Goal: Information Seeking & Learning: Find specific page/section

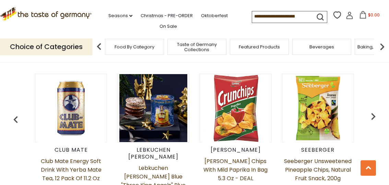
click at [376, 117] on img "button" at bounding box center [373, 116] width 14 height 14
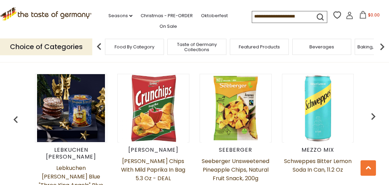
click at [371, 117] on img "button" at bounding box center [373, 116] width 14 height 14
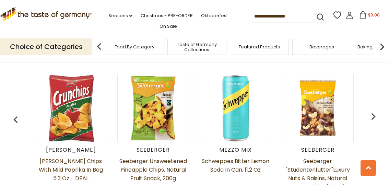
click at [375, 116] on img "button" at bounding box center [373, 116] width 14 height 14
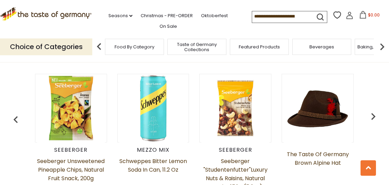
click at [372, 117] on img "button" at bounding box center [373, 116] width 14 height 14
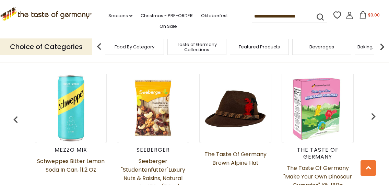
scroll to position [0, 315]
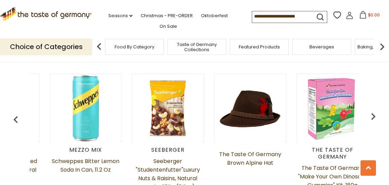
click at [375, 116] on img "button" at bounding box center [373, 116] width 14 height 14
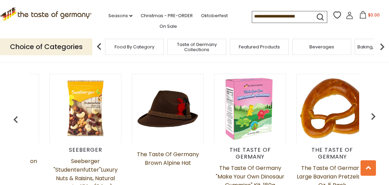
click at [375, 115] on img "button" at bounding box center [373, 116] width 14 height 14
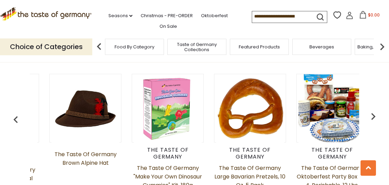
click at [372, 117] on img "button" at bounding box center [373, 116] width 14 height 14
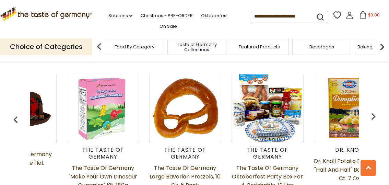
scroll to position [0, 562]
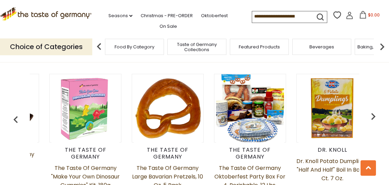
click at [369, 113] on img "button" at bounding box center [373, 116] width 14 height 14
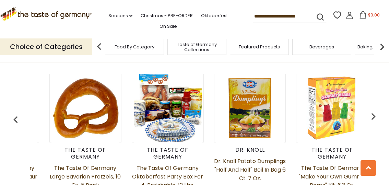
click at [369, 115] on img "button" at bounding box center [373, 116] width 14 height 14
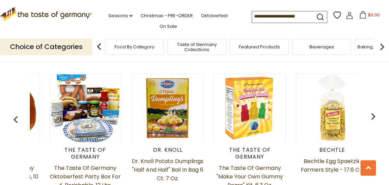
click at [373, 116] on img "button" at bounding box center [373, 116] width 14 height 14
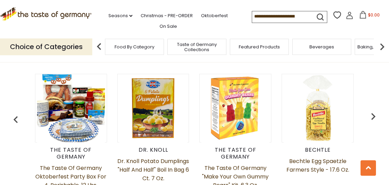
click at [369, 116] on img "button" at bounding box center [373, 116] width 14 height 14
click at [376, 115] on img "button" at bounding box center [373, 116] width 14 height 14
click at [371, 115] on img "button" at bounding box center [373, 116] width 14 height 14
click at [374, 117] on img "button" at bounding box center [373, 116] width 14 height 14
click at [372, 116] on img "button" at bounding box center [373, 116] width 14 height 14
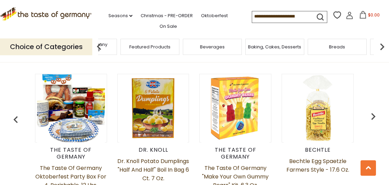
click at [115, 48] on span "Taste of Germany Collections" at bounding box center [87, 47] width 55 height 10
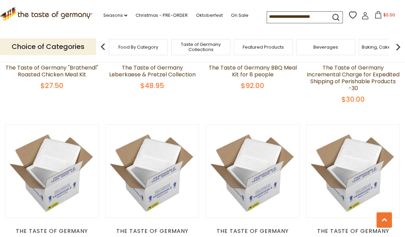
scroll to position [503, 0]
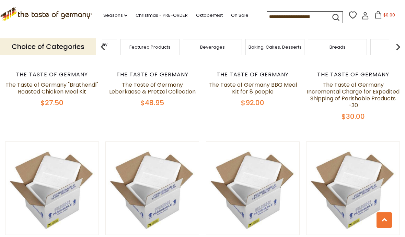
click at [115, 48] on span "Taste of Germany Collections" at bounding box center [87, 47] width 55 height 10
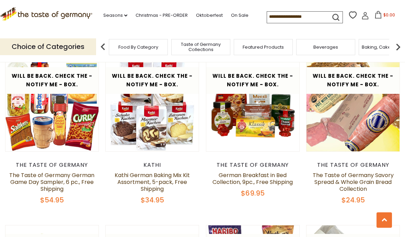
scroll to position [927, 0]
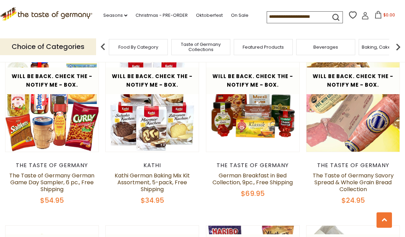
click at [361, 175] on link "The Taste of Germany Savory Spread & Whole Grain Bread Collection" at bounding box center [353, 183] width 81 height 22
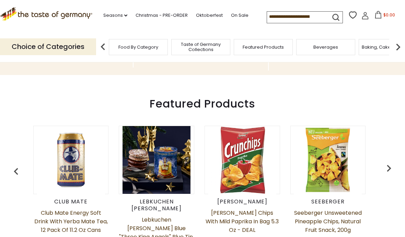
scroll to position [0, 15]
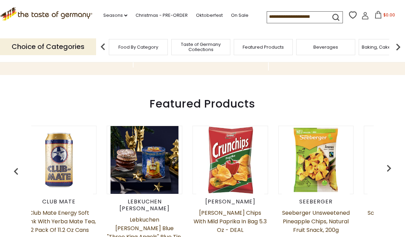
click at [391, 166] on img "button" at bounding box center [389, 169] width 14 height 14
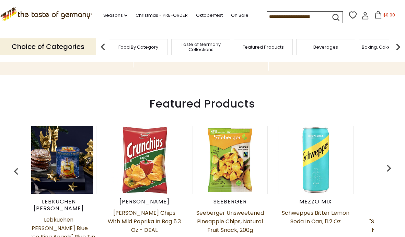
click at [388, 168] on img "button" at bounding box center [389, 169] width 14 height 14
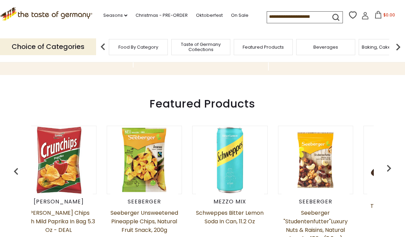
click at [388, 168] on img "button" at bounding box center [389, 169] width 14 height 14
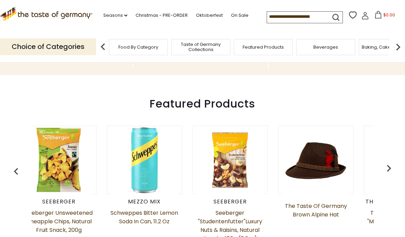
scroll to position [0, 272]
click at [397, 46] on img at bounding box center [398, 47] width 14 height 14
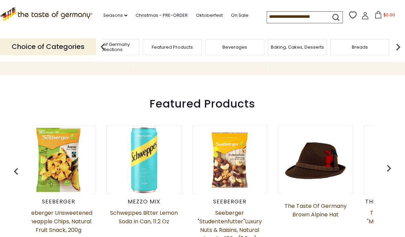
click at [403, 46] on img at bounding box center [398, 47] width 14 height 14
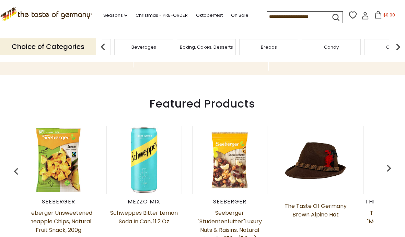
click at [401, 46] on img at bounding box center [398, 47] width 14 height 14
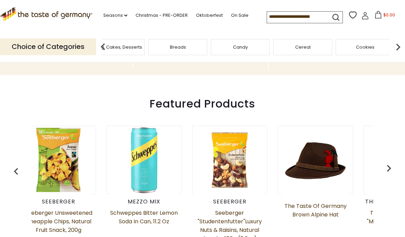
click at [402, 45] on img at bounding box center [398, 47] width 14 height 14
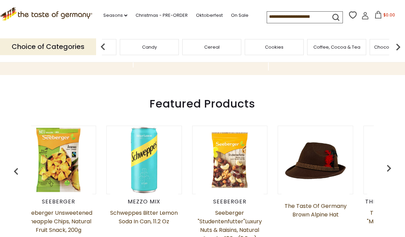
click at [399, 47] on img at bounding box center [398, 47] width 14 height 14
click at [377, 45] on div "Food By Category Taste of Germany Collections Featured Products Beverages Bakin…" at bounding box center [334, 47] width 2061 height 16
click at [106, 50] on img at bounding box center [103, 47] width 14 height 14
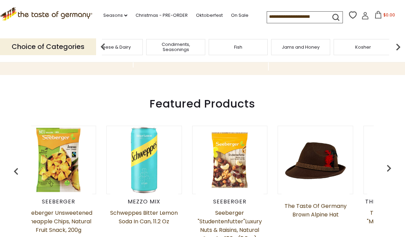
click at [104, 48] on img at bounding box center [103, 47] width 14 height 14
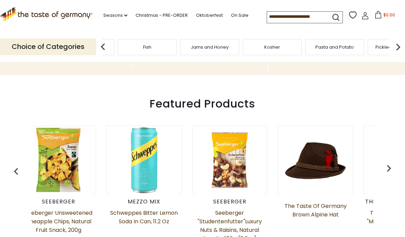
click at [215, 43] on div "Food By Category Taste of Germany Collections Featured Products Beverages Bakin…" at bounding box center [334, 47] width 2061 height 16
click at [301, 15] on input at bounding box center [296, 17] width 58 height 10
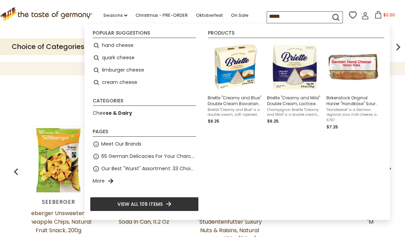
type input "******"
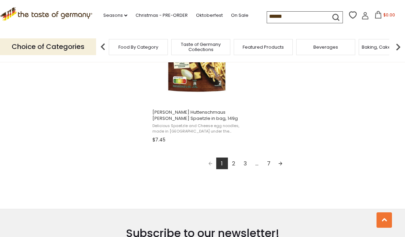
scroll to position [1207, 0]
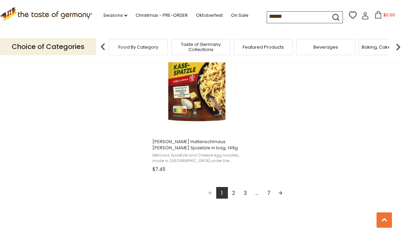
click at [238, 190] on link "2" at bounding box center [234, 193] width 12 height 12
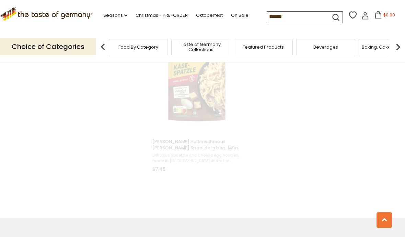
scroll to position [622, 0]
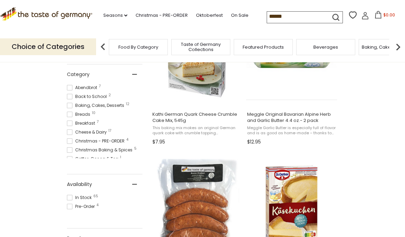
scroll to position [187, 0]
click at [268, 14] on input "******" at bounding box center [296, 17] width 58 height 10
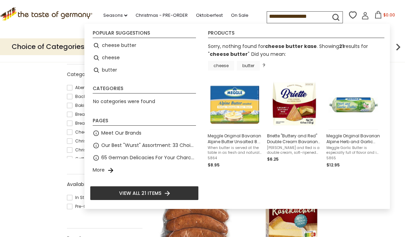
type input "**********"
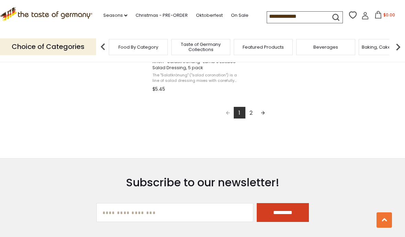
scroll to position [1289, 0]
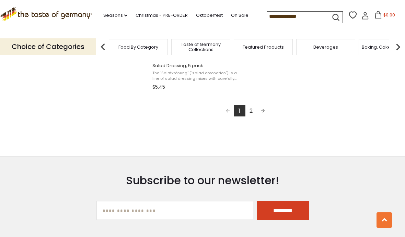
click at [251, 114] on link "2" at bounding box center [251, 111] width 12 height 12
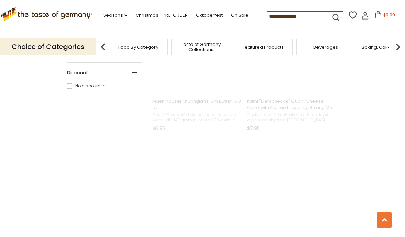
scroll to position [270, 0]
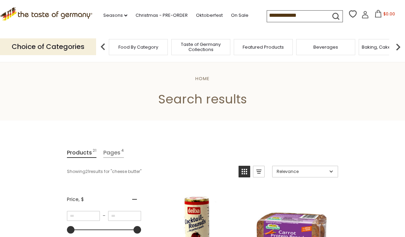
click at [282, 14] on input "**********" at bounding box center [296, 16] width 58 height 10
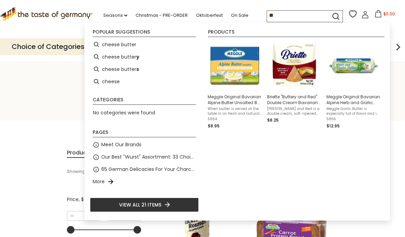
type input "*"
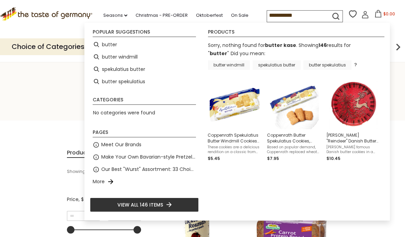
type input "******"
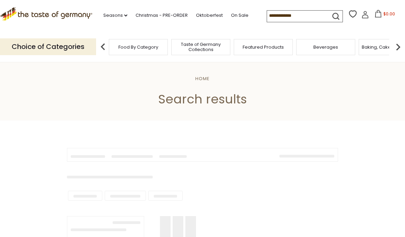
type input "******"
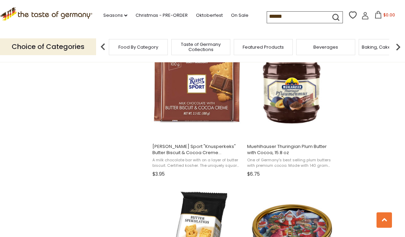
scroll to position [753, 0]
